Goal: Information Seeking & Learning: Learn about a topic

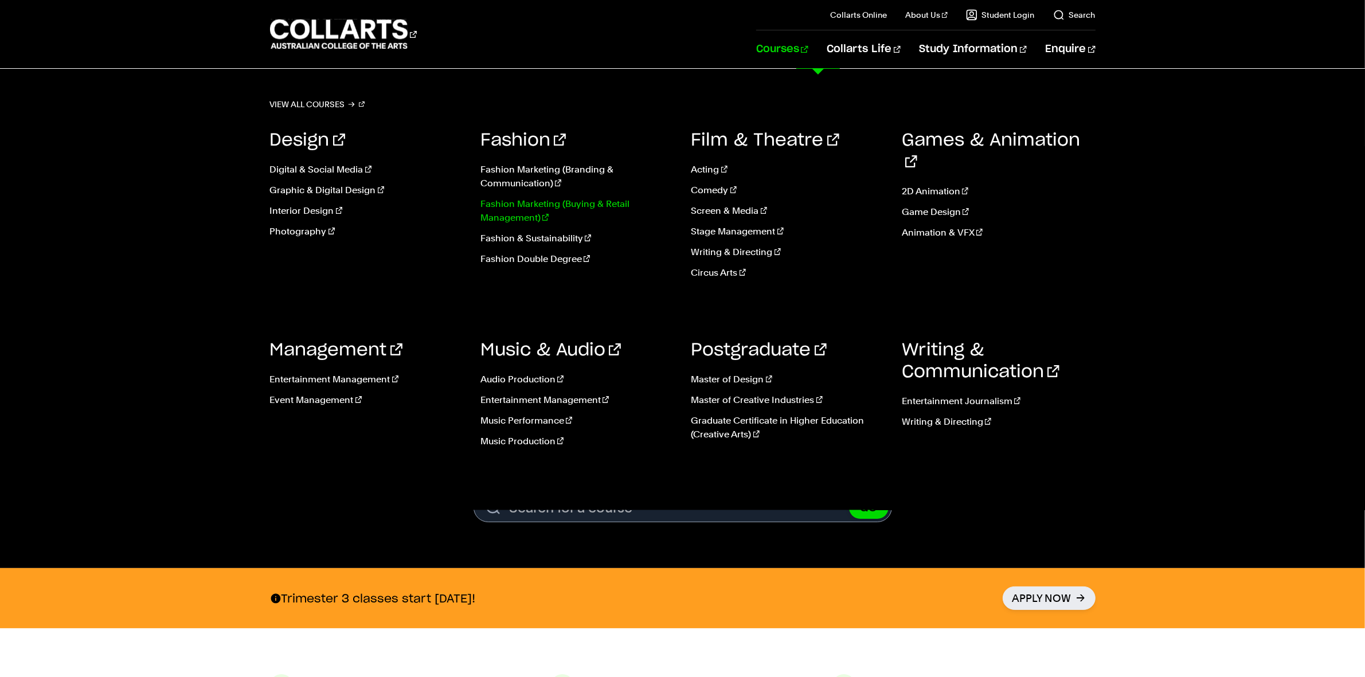
drag, startPoint x: 577, startPoint y: 236, endPoint x: 614, endPoint y: 224, distance: 38.6
click at [577, 236] on link "Fashion & Sustainability" at bounding box center [577, 239] width 194 height 14
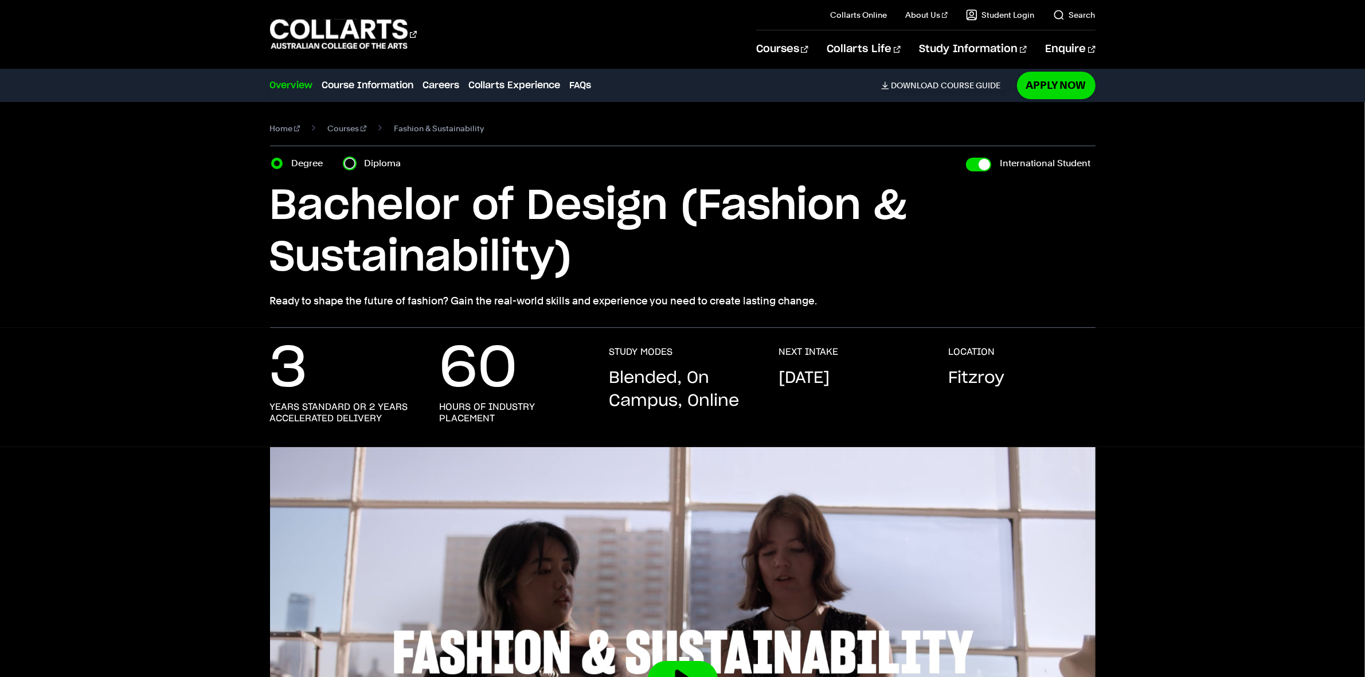
click at [354, 164] on input "Diploma" at bounding box center [349, 163] width 11 height 11
radio input "true"
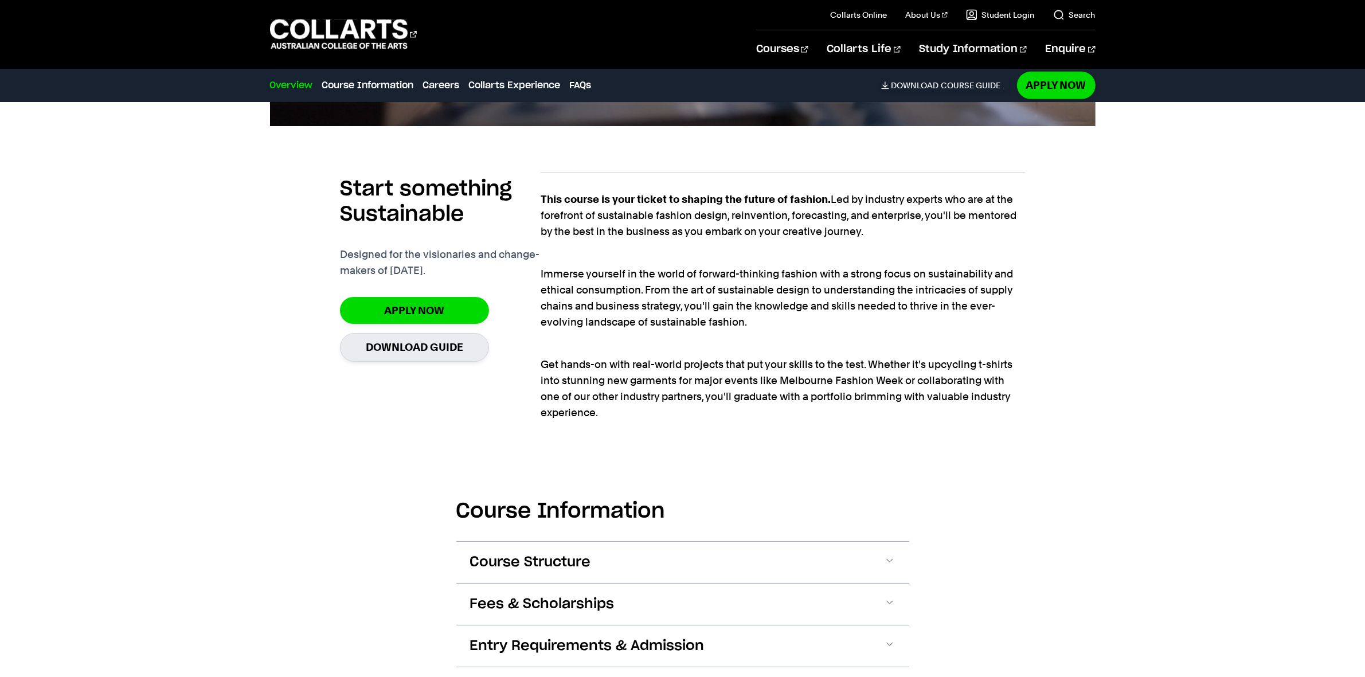
scroll to position [931, 0]
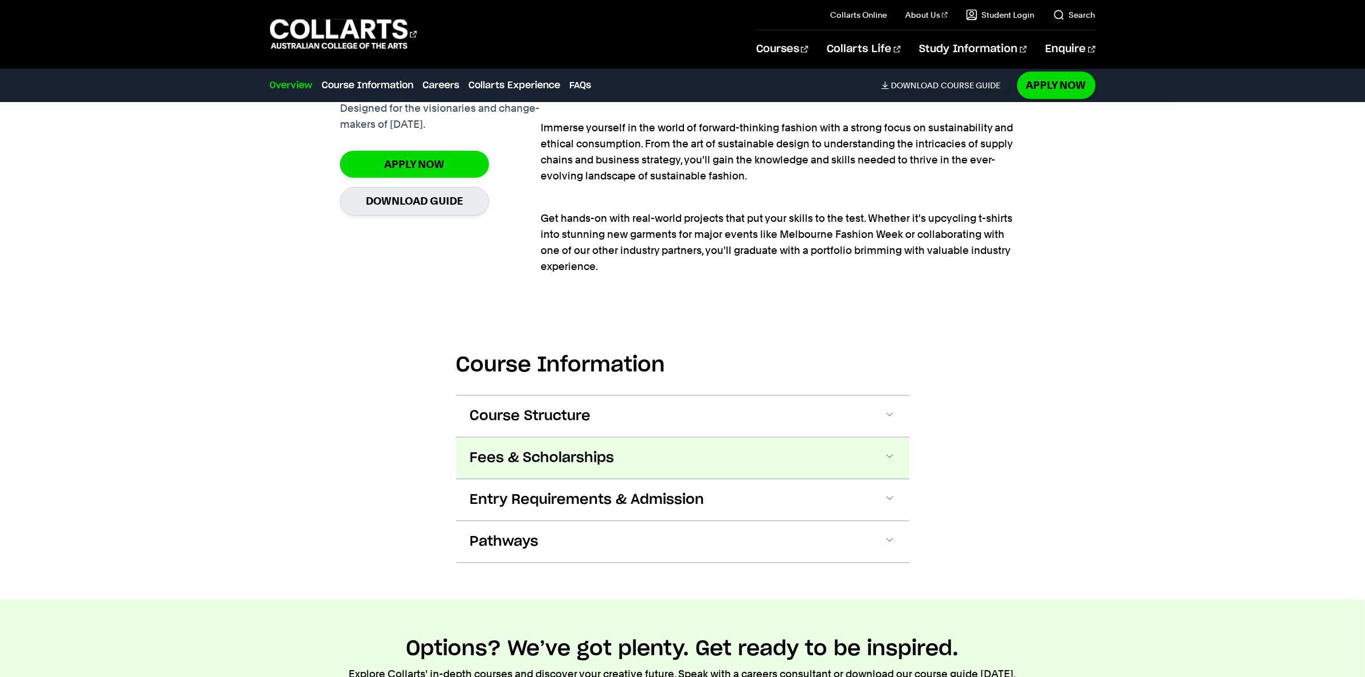
click at [0, 0] on button "Fees & Scholarships" at bounding box center [0, 0] width 0 height 0
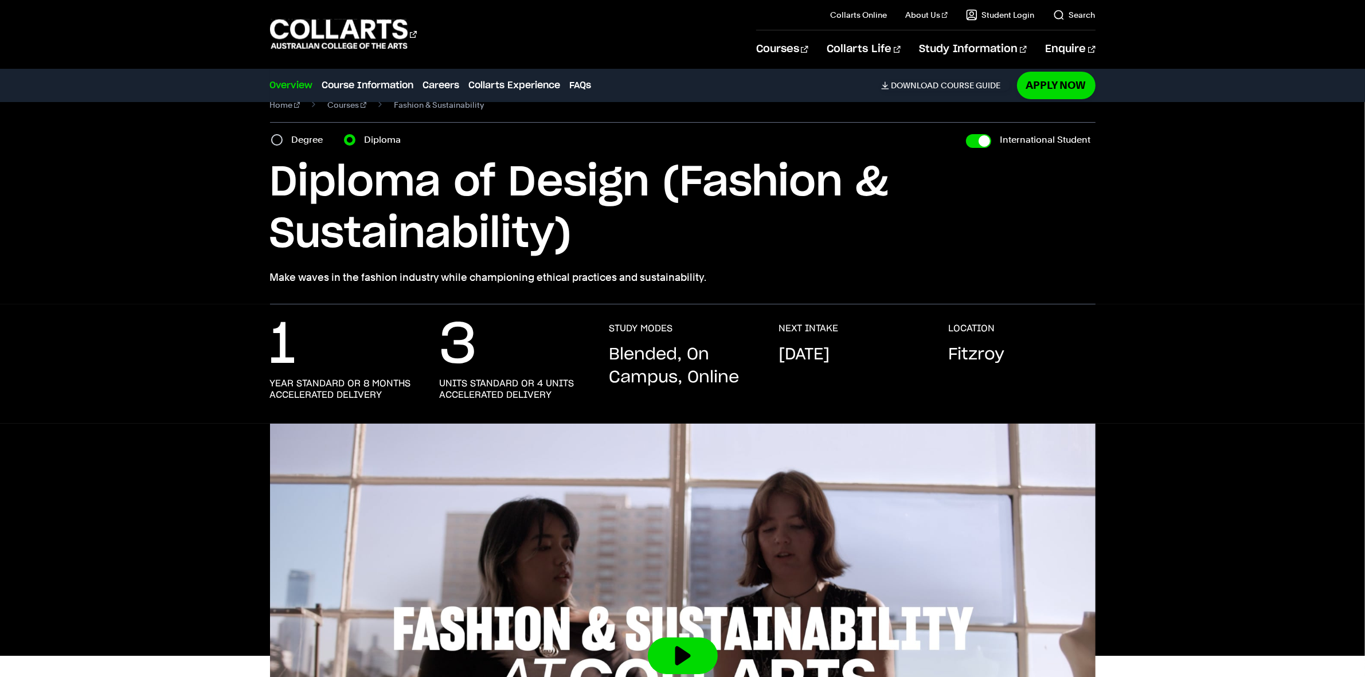
scroll to position [0, 0]
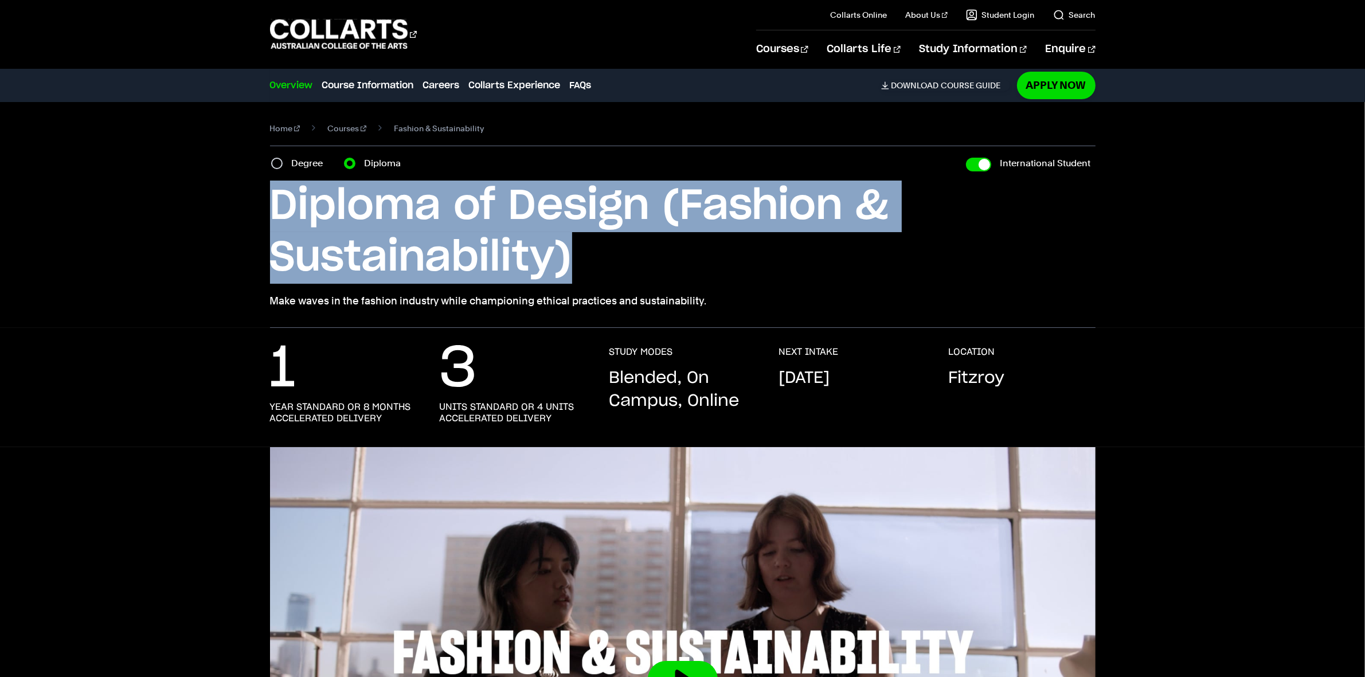
drag, startPoint x: 600, startPoint y: 255, endPoint x: 276, endPoint y: 205, distance: 327.7
click at [0, 0] on h1 "Diploma of Design (Fashion & Sustainability)" at bounding box center [0, 0] width 0 height 0
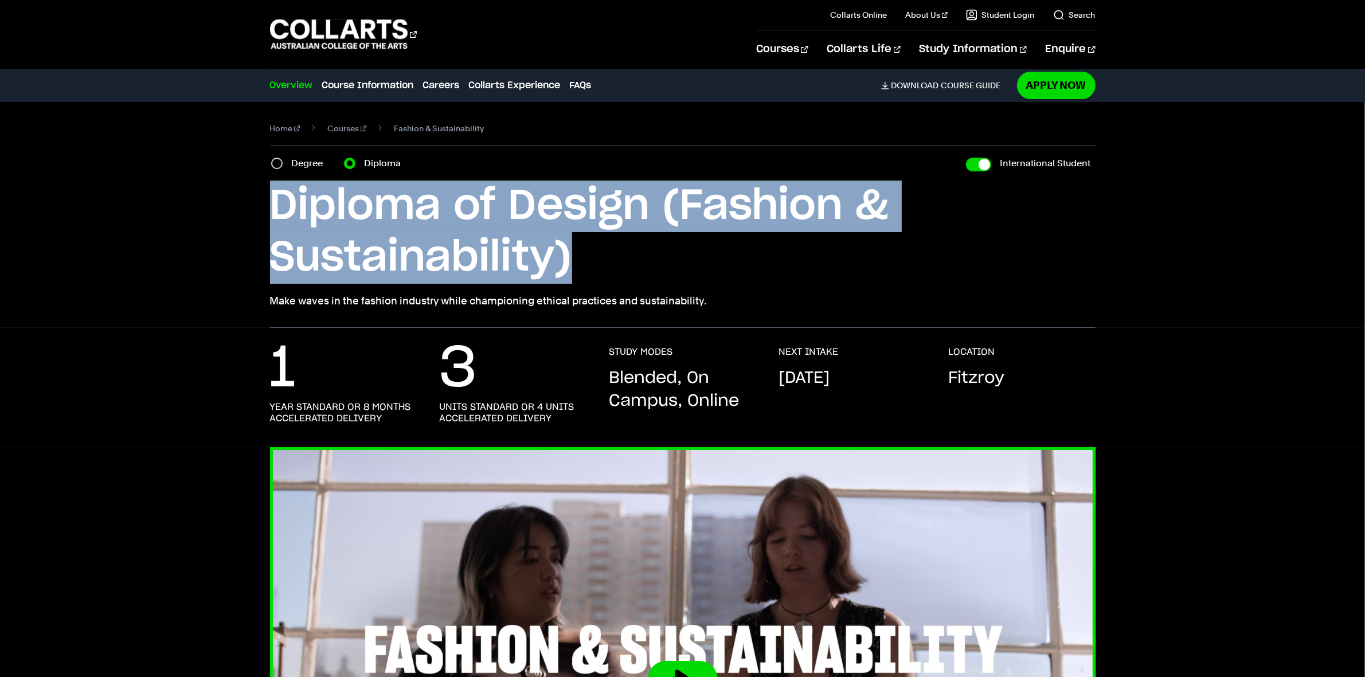
copy h1 "Diploma of Design (Fashion & Sustainability)"
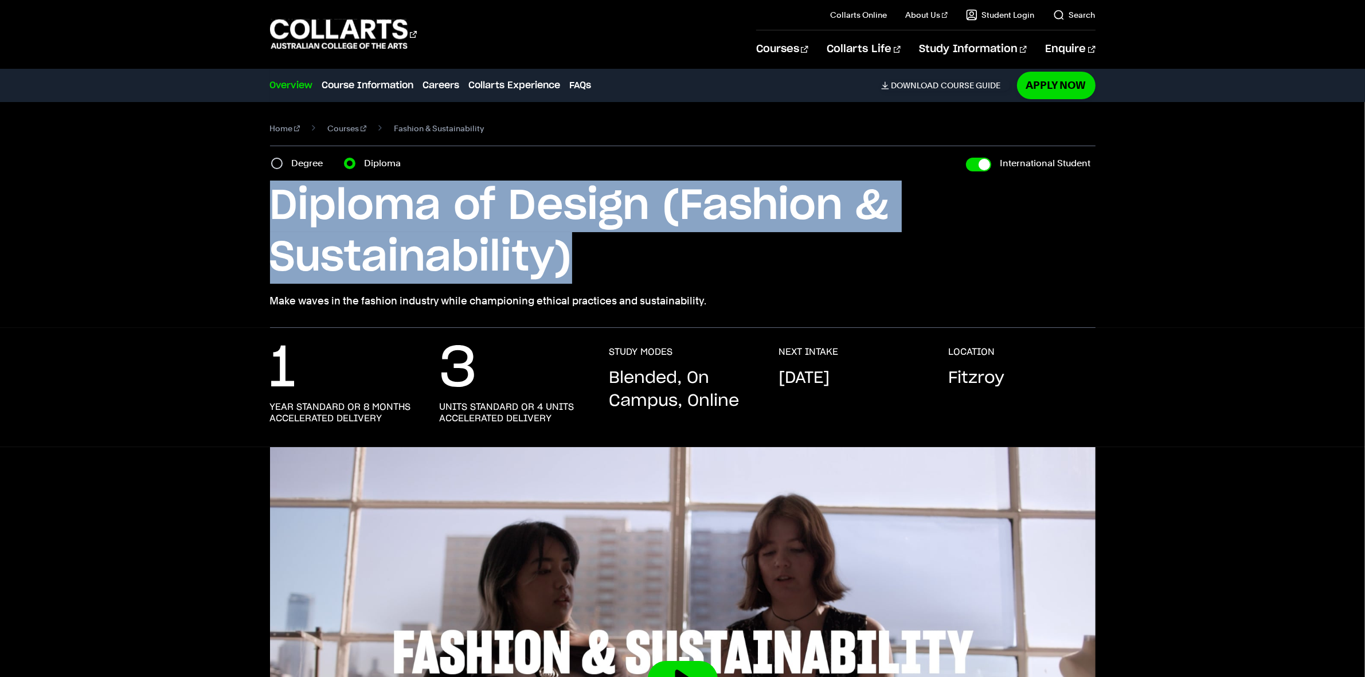
click at [1198, 405] on div "1 year standard or 8 months accelerated delivery 3 units standard or 4 units ac…" at bounding box center [682, 396] width 1057 height 101
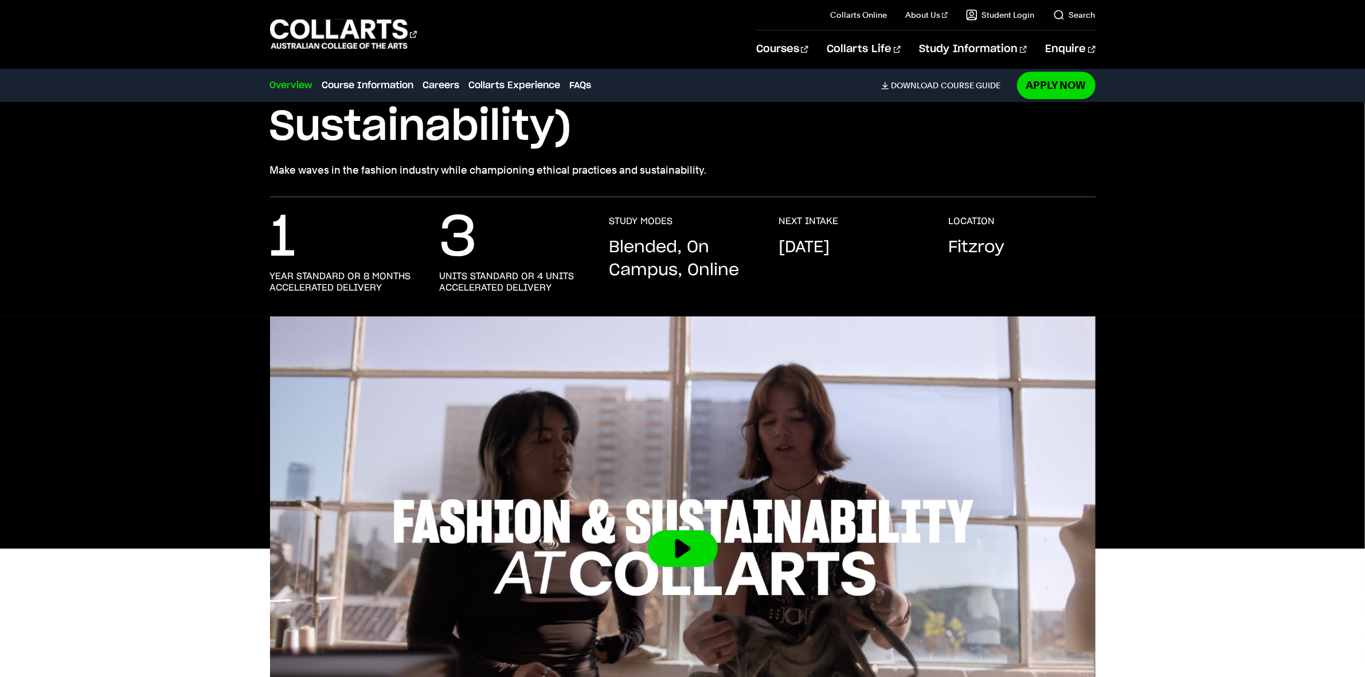
scroll to position [430, 0]
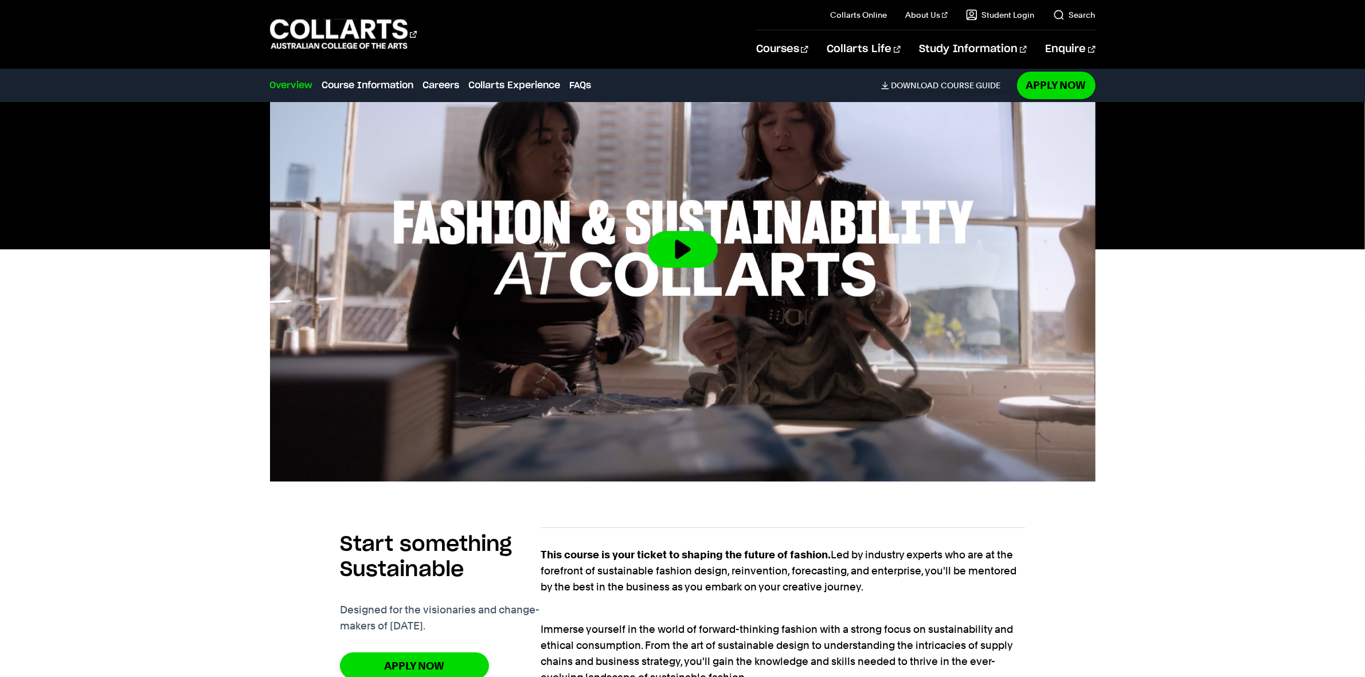
click at [190, 370] on div at bounding box center [682, 249] width 1057 height 464
click at [1268, 489] on section "1 year standard or 8 months accelerated delivery 3 units standard or 4 units ac…" at bounding box center [682, 349] width 1365 height 902
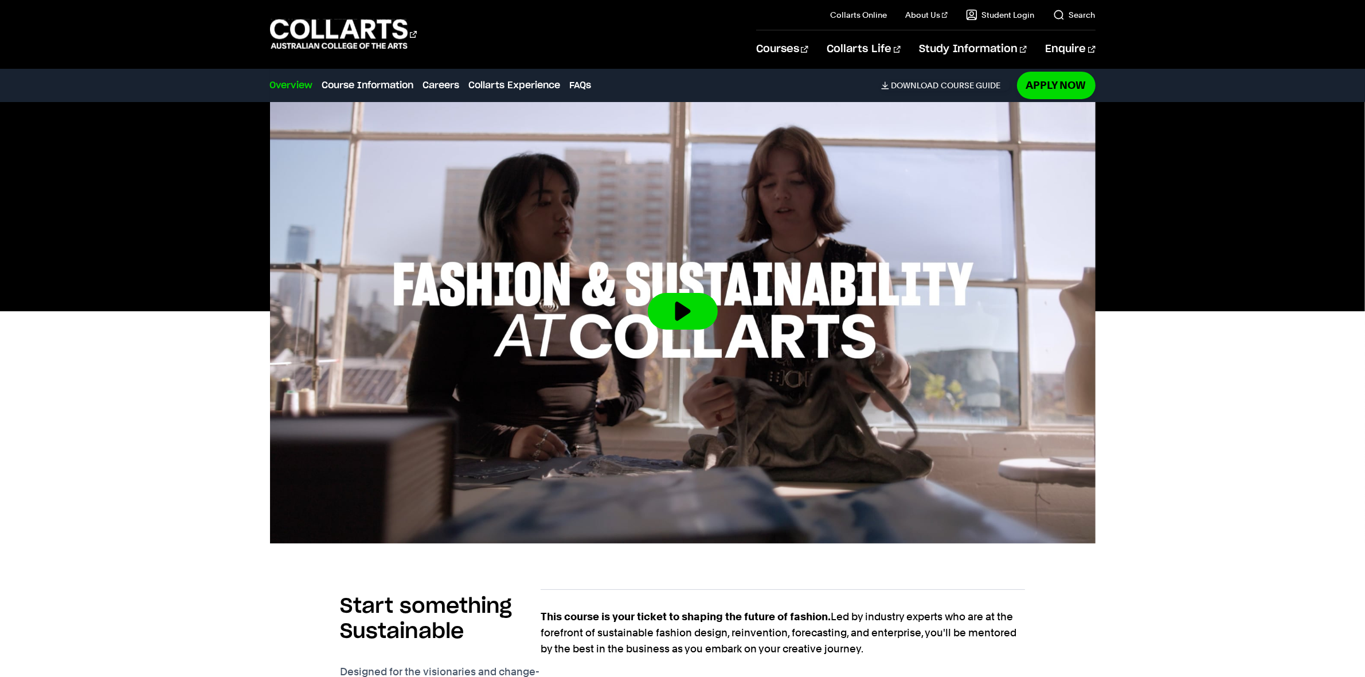
scroll to position [287, 0]
